Goal: Task Accomplishment & Management: Use online tool/utility

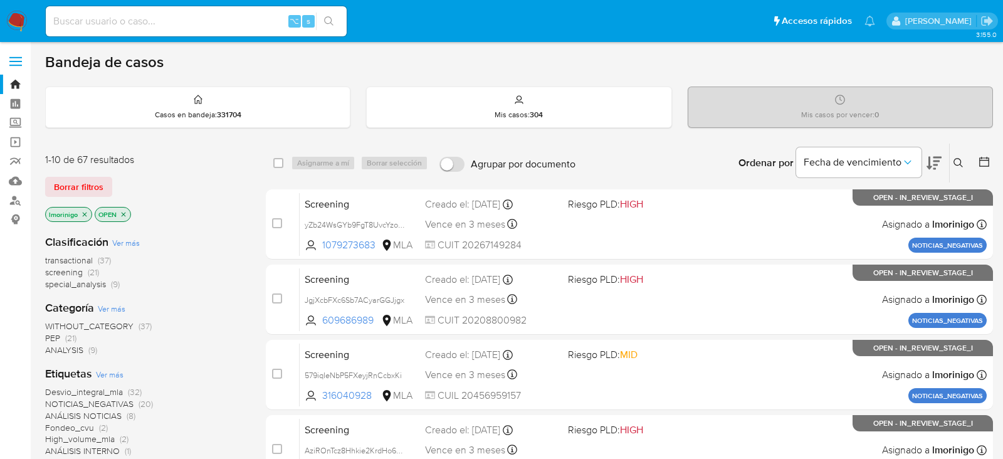
click at [224, 207] on div "lmorinigo OPEN" at bounding box center [145, 216] width 201 height 18
click at [211, 159] on div "1-10 de 67 resultados" at bounding box center [145, 160] width 201 height 14
click at [182, 16] on input at bounding box center [196, 21] width 301 height 16
paste input "YyR7dL0uDtXoFhEPkgAtJY76"
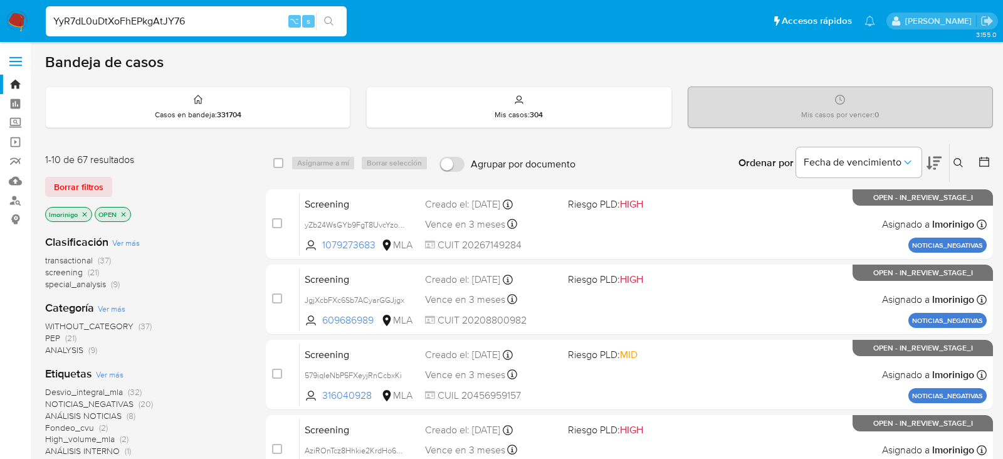
type input "YyR7dL0uDtXoFhEPkgAtJY76"
click at [202, 17] on input at bounding box center [196, 21] width 301 height 16
paste input "YyR7dL0uDtXoFhEPkgAtJY76"
type input "YyR7dL0uDtXoFhEPkgAtJY76"
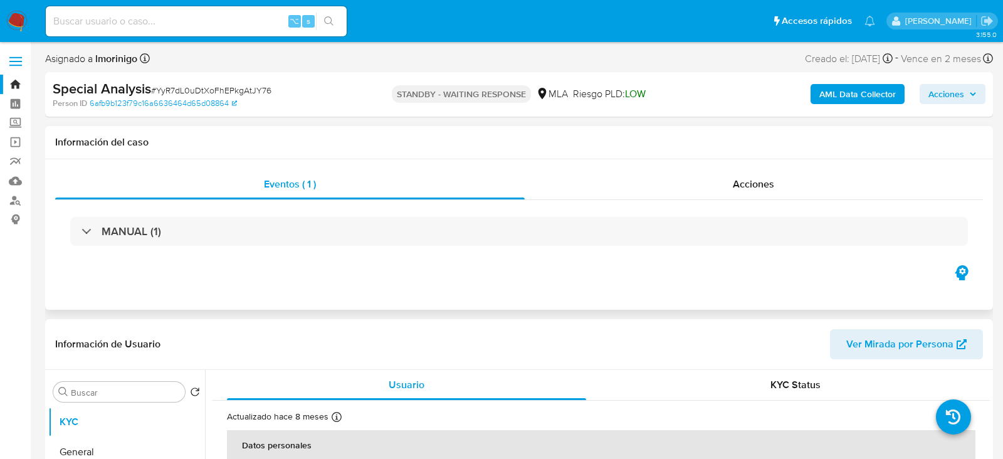
select select "10"
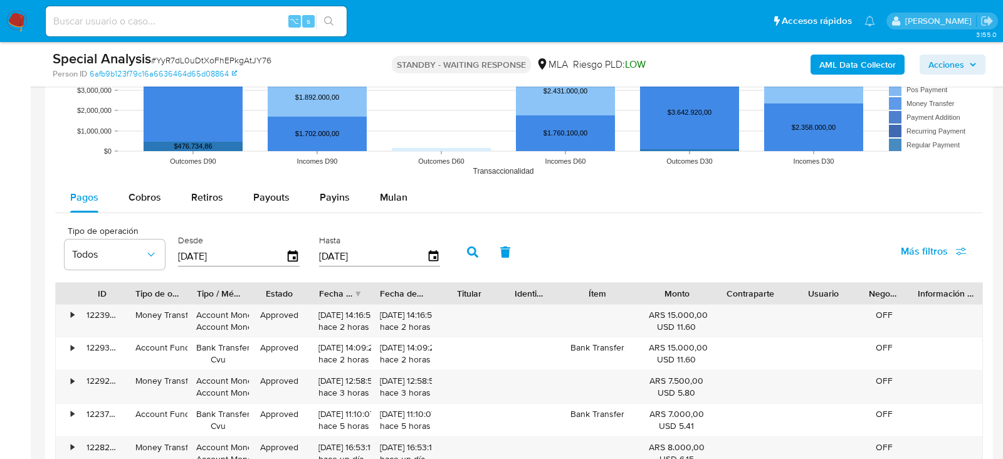
scroll to position [1342, 0]
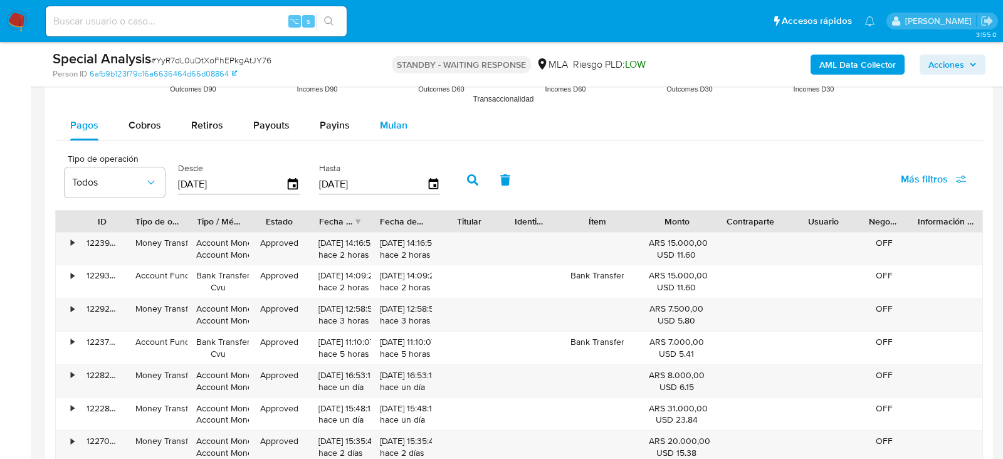
click at [382, 118] on span "Mulan" at bounding box center [394, 125] width 28 height 14
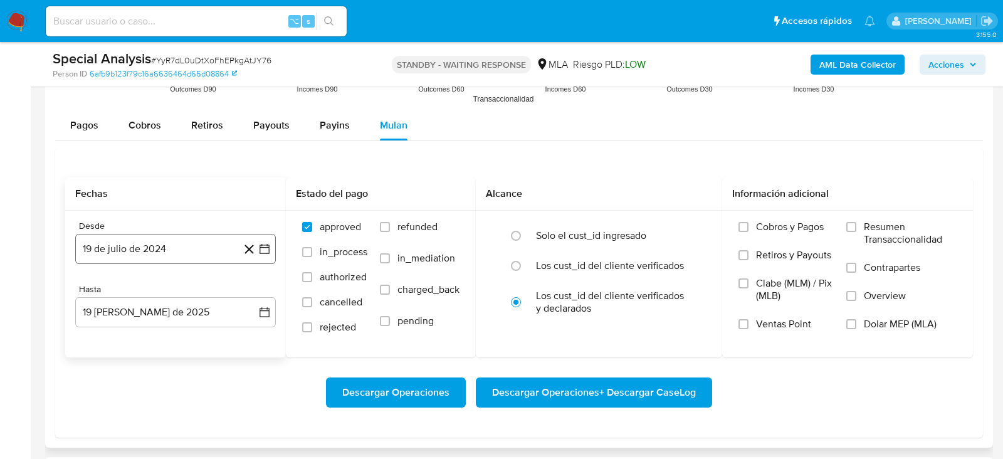
click at [175, 254] on button "19 de julio de 2024" at bounding box center [175, 249] width 201 height 30
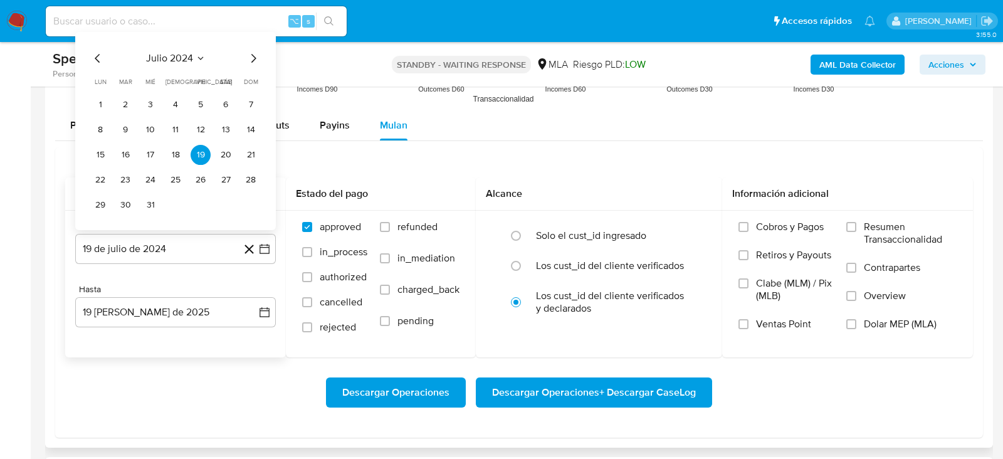
click at [253, 54] on icon "Mes siguiente" at bounding box center [253, 58] width 15 height 15
click at [180, 100] on button "1" at bounding box center [175, 105] width 20 height 20
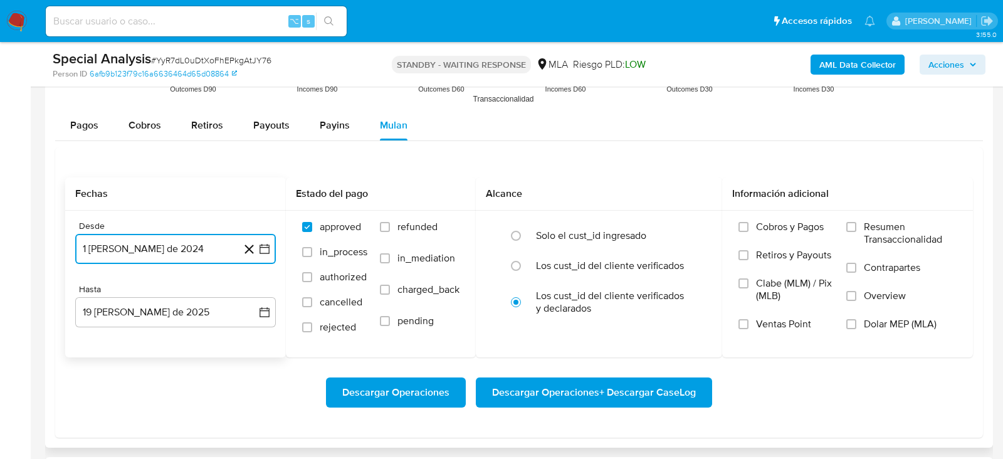
click at [150, 244] on button "1 de agosto de 2024" at bounding box center [175, 249] width 201 height 30
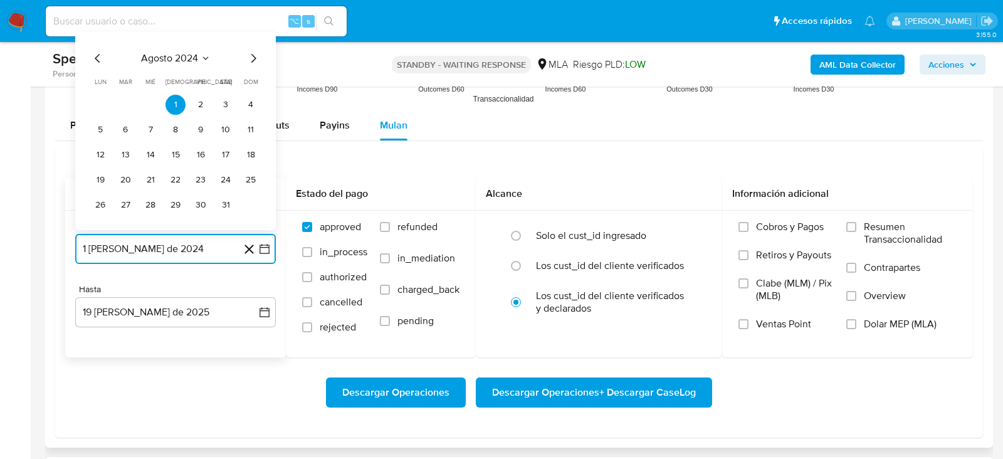
click at [257, 51] on icon "Mes siguiente" at bounding box center [253, 58] width 15 height 15
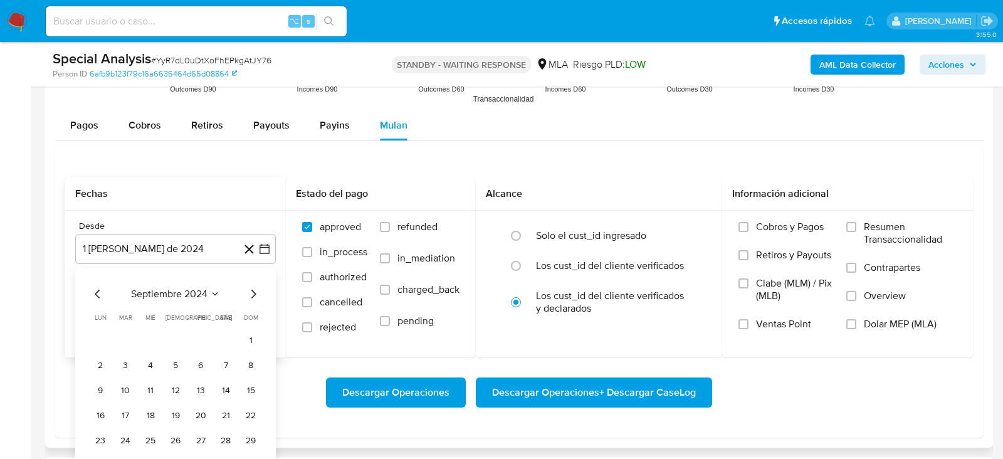
click at [165, 268] on div "septiembre 2024 septiembre 2024 lun lunes mar martes mié miércoles jue jueves v…" at bounding box center [175, 379] width 201 height 223
click at [175, 295] on span "septiembre 2024" at bounding box center [169, 294] width 76 height 13
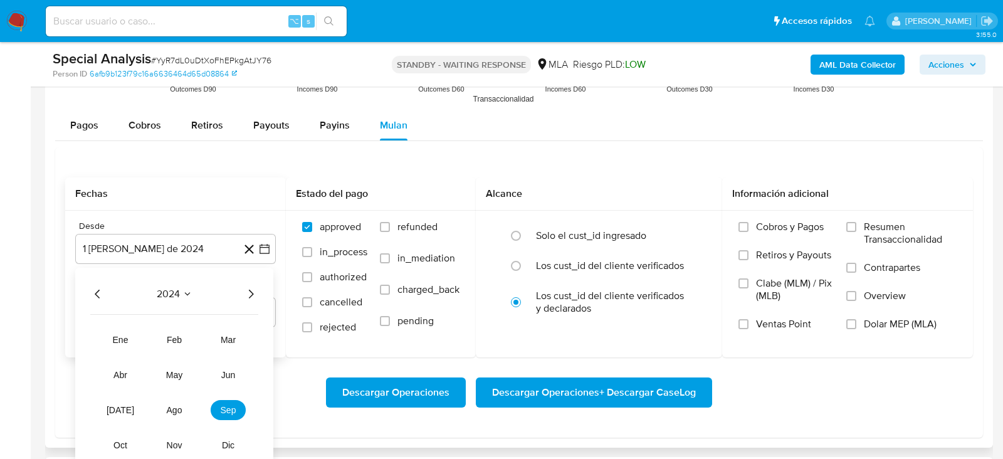
click at [180, 293] on button "2024" at bounding box center [175, 294] width 36 height 13
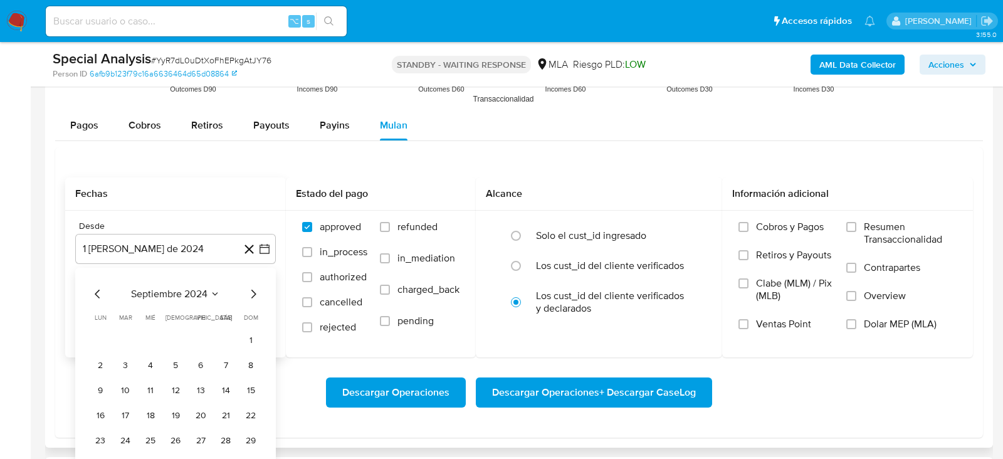
click at [194, 295] on span "septiembre 2024" at bounding box center [169, 294] width 76 height 13
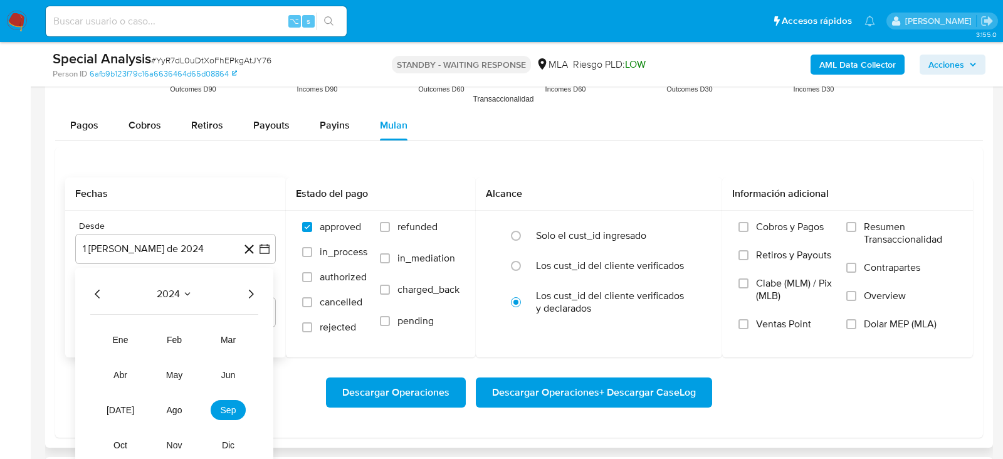
click at [253, 287] on icon "Año siguiente" at bounding box center [250, 293] width 15 height 15
click at [125, 372] on span "abr" at bounding box center [120, 375] width 14 height 10
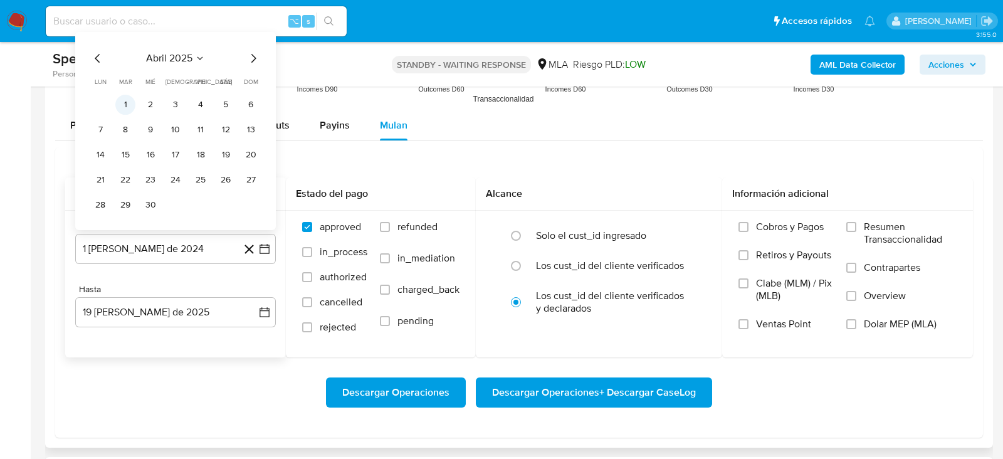
click at [126, 96] on button "1" at bounding box center [125, 105] width 20 height 20
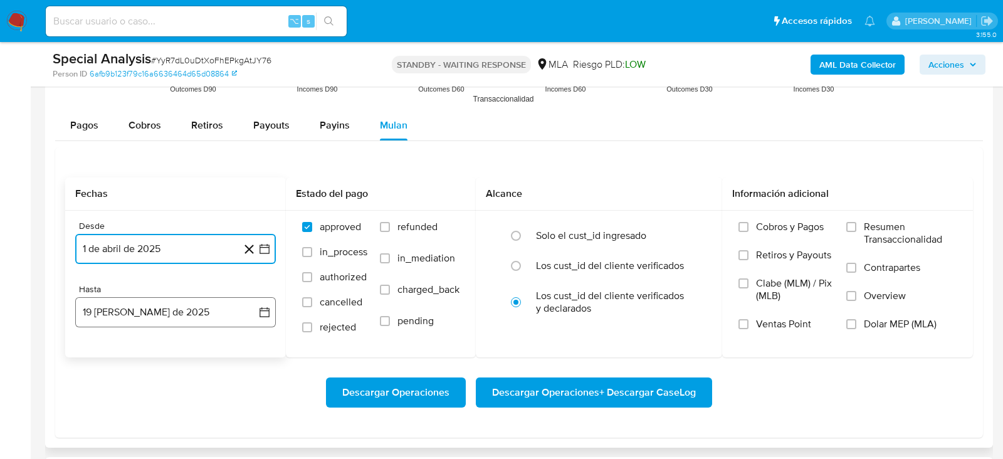
click at [129, 321] on button "19 de agosto de 2025" at bounding box center [175, 312] width 201 height 30
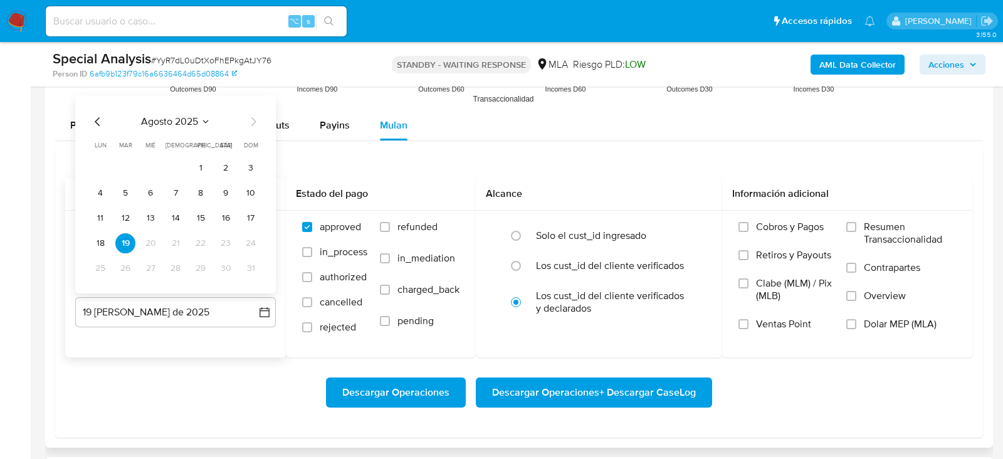
click at [101, 122] on icon "Mes anterior" at bounding box center [97, 121] width 15 height 15
click at [176, 269] on button "31" at bounding box center [175, 268] width 20 height 20
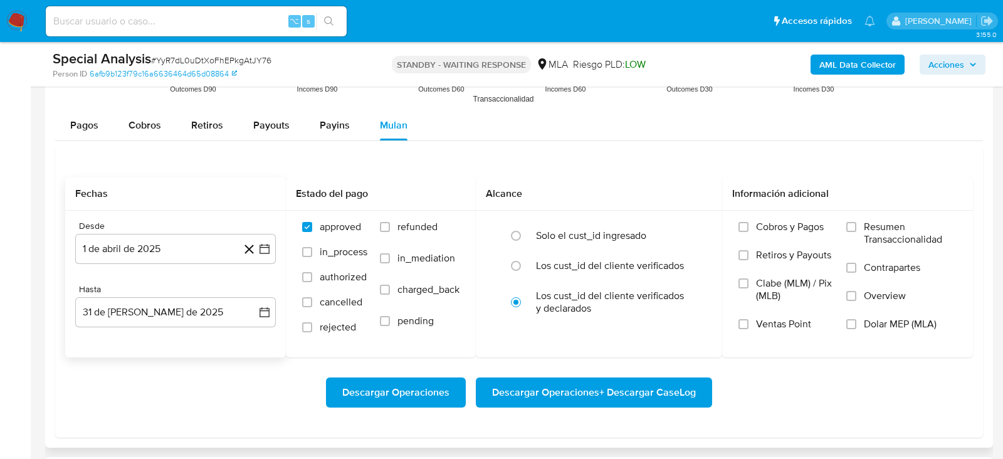
click at [186, 360] on div "Descargar Operaciones Descargar Operaciones + Descargar CaseLog" at bounding box center [518, 392] width 907 height 70
click at [930, 318] on span "Dolar MEP (MLA)" at bounding box center [900, 324] width 73 height 13
click at [856, 319] on input "Dolar MEP (MLA)" at bounding box center [851, 324] width 10 height 10
click at [684, 394] on span "Descargar Operaciones + Descargar CaseLog" at bounding box center [594, 393] width 204 height 28
